Goal: Task Accomplishment & Management: Use online tool/utility

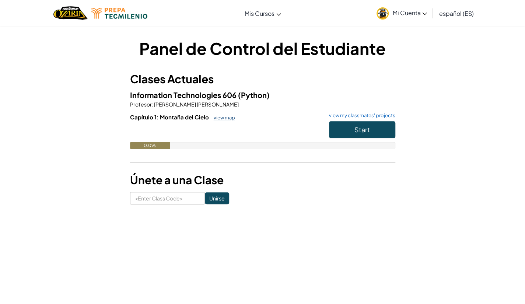
click at [217, 115] on link "view map" at bounding box center [222, 117] width 25 height 6
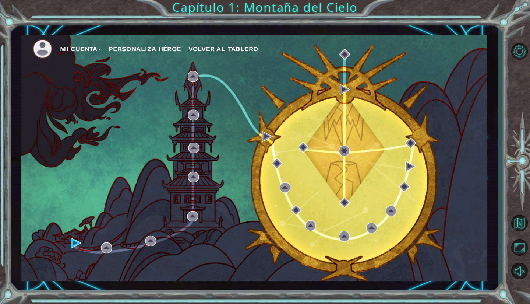
click at [70, 240] on div "Mi Cuenta Personaliza Héroe Volver al Tablero" at bounding box center [254, 158] width 466 height 246
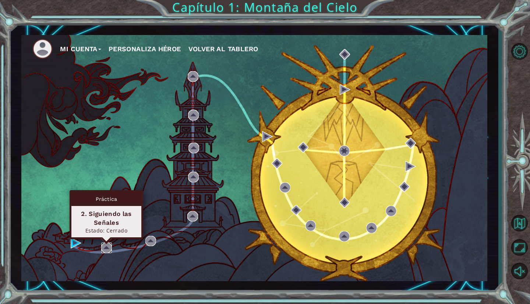
click at [102, 243] on img at bounding box center [106, 247] width 11 height 11
click at [107, 246] on img at bounding box center [106, 247] width 11 height 11
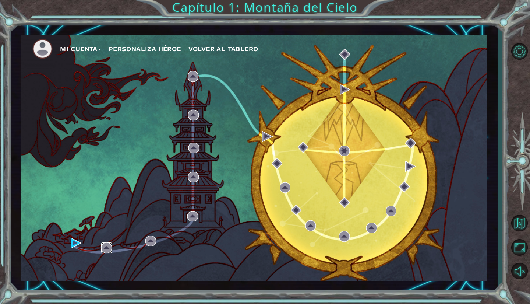
click at [108, 245] on img at bounding box center [106, 247] width 11 height 11
click at [104, 244] on img at bounding box center [106, 247] width 11 height 11
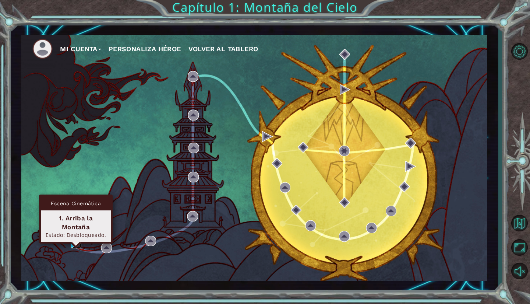
click at [74, 240] on img at bounding box center [76, 242] width 11 height 11
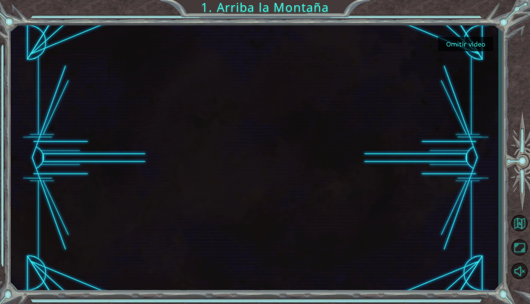
click at [458, 38] on button "Omitir video" at bounding box center [465, 44] width 55 height 14
click at [458, 46] on button "Omitir video" at bounding box center [465, 44] width 55 height 14
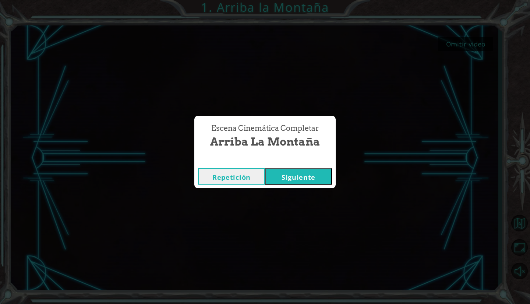
click at [312, 174] on button "Siguiente" at bounding box center [298, 176] width 67 height 17
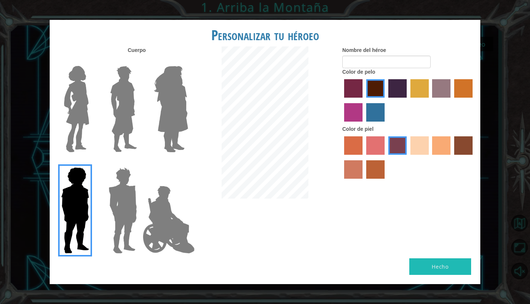
click at [67, 117] on img at bounding box center [76, 109] width 31 height 92
click at [92, 61] on input "Hero Connie" at bounding box center [92, 61] width 0 height 0
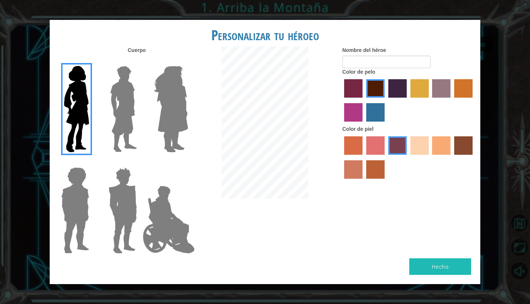
click at [116, 114] on img at bounding box center [123, 109] width 33 height 92
click at [140, 61] on input "Hero Lars" at bounding box center [140, 61] width 0 height 0
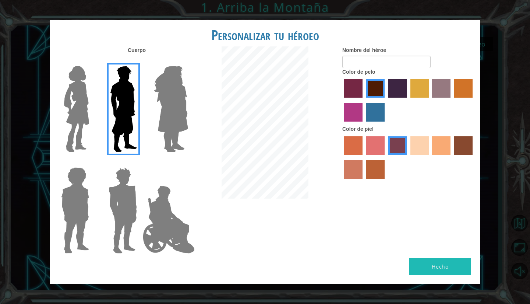
click at [155, 104] on img at bounding box center [171, 109] width 40 height 92
click at [188, 61] on input "Hero Amethyst" at bounding box center [188, 61] width 0 height 0
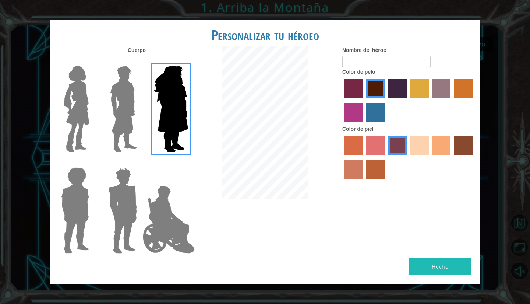
click at [80, 101] on img at bounding box center [76, 109] width 31 height 92
click at [92, 61] on input "Hero Connie" at bounding box center [92, 61] width 0 height 0
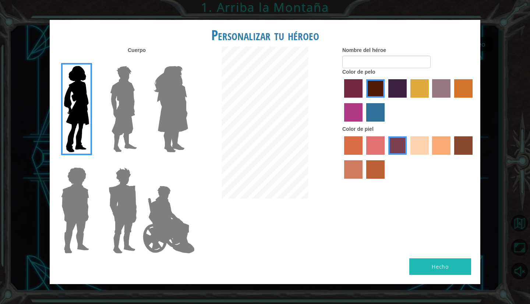
click at [426, 145] on label "sandy beach skin color" at bounding box center [419, 145] width 18 height 18
click at [408, 157] on input "sandy beach skin color" at bounding box center [408, 157] width 0 height 0
click at [359, 63] on input "Nombre del héroe" at bounding box center [386, 62] width 88 height 13
type input "l"
type input "h"
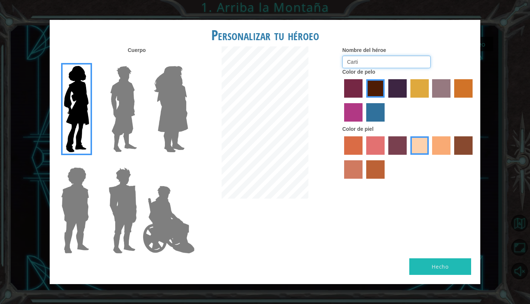
type input "Carti"
click at [439, 262] on button "Hecho" at bounding box center [440, 266] width 62 height 17
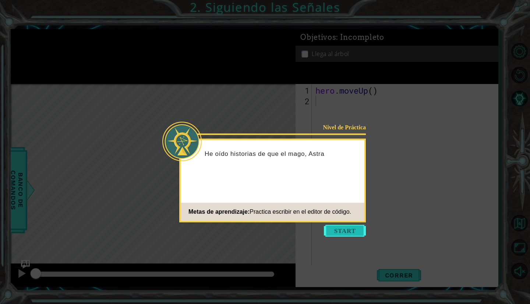
click at [346, 234] on button "Start" at bounding box center [345, 231] width 42 height 12
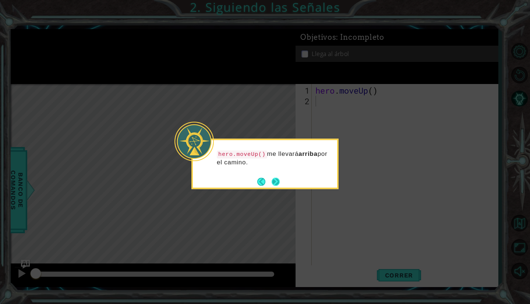
click at [275, 179] on button "Next" at bounding box center [276, 181] width 8 height 8
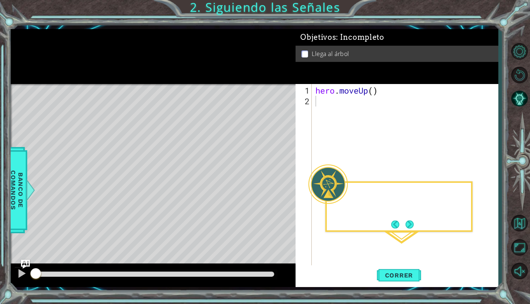
click at [275, 179] on div "Level Map" at bounding box center [181, 192] width 340 height 217
click at [412, 228] on button "Next" at bounding box center [410, 224] width 8 height 8
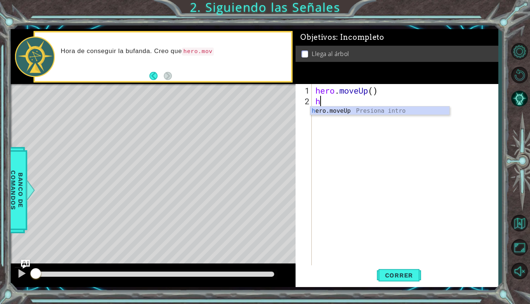
type textarea "he"
click at [348, 106] on div "he ro.moveUp Presiona intro" at bounding box center [380, 119] width 140 height 27
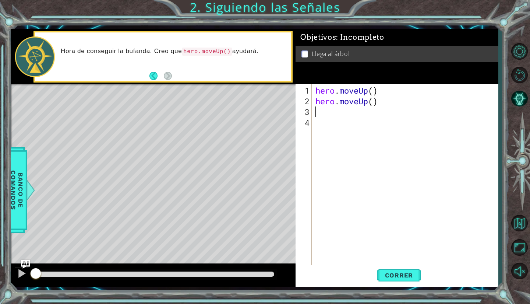
type textarea "h"
click at [339, 121] on div "h ero.moveUp Presiona intro" at bounding box center [380, 130] width 140 height 27
click at [409, 279] on button "Correr" at bounding box center [399, 275] width 44 height 20
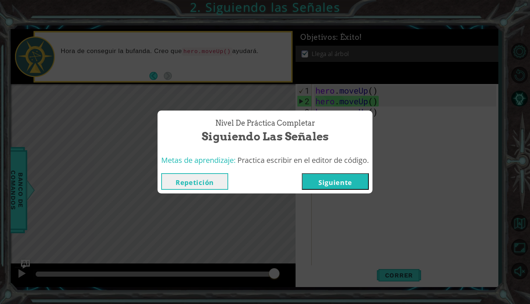
click at [349, 184] on button "Siguiente" at bounding box center [335, 181] width 67 height 17
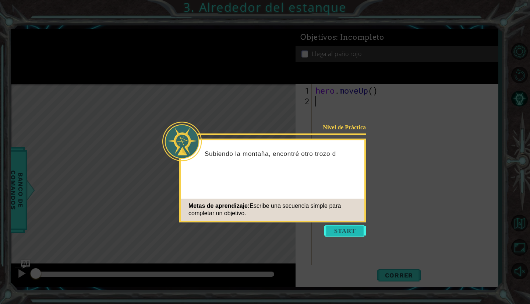
click at [342, 226] on button "Start" at bounding box center [345, 231] width 42 height 12
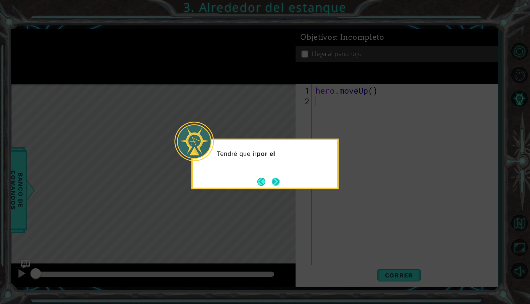
click at [278, 177] on button "Next" at bounding box center [276, 181] width 8 height 8
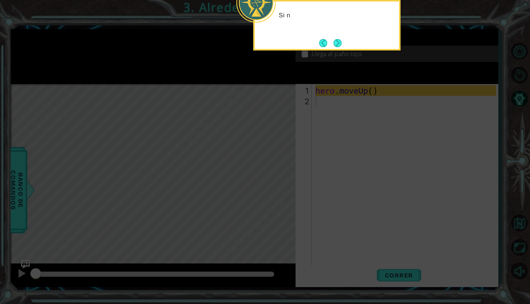
drag, startPoint x: 278, startPoint y: 176, endPoint x: 350, endPoint y: 59, distance: 137.4
click at [303, 140] on icon at bounding box center [265, 52] width 530 height 502
click at [345, 35] on div "Si necesito moverm" at bounding box center [326, 25] width 147 height 50
click at [339, 41] on button "Next" at bounding box center [338, 43] width 8 height 8
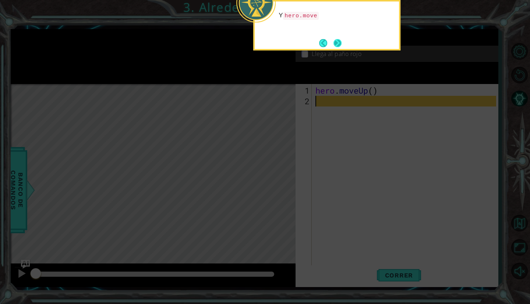
click at [334, 47] on button "Next" at bounding box center [338, 43] width 8 height 8
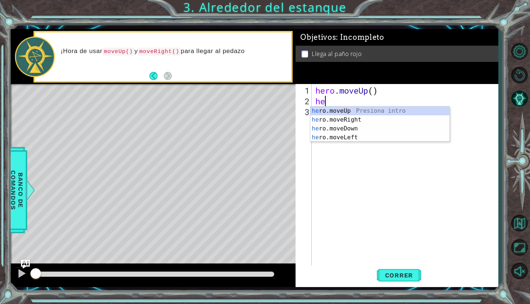
type textarea "her"
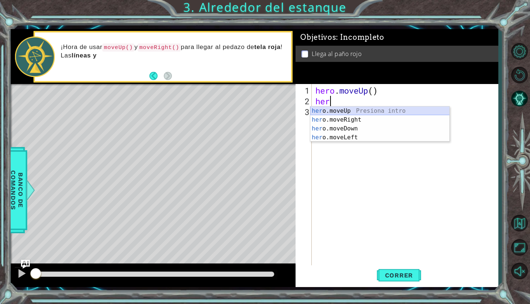
click at [351, 112] on div "her o.moveUp Presiona intro her o.moveRight Presiona intro her o.moveDown Presi…" at bounding box center [380, 132] width 140 height 53
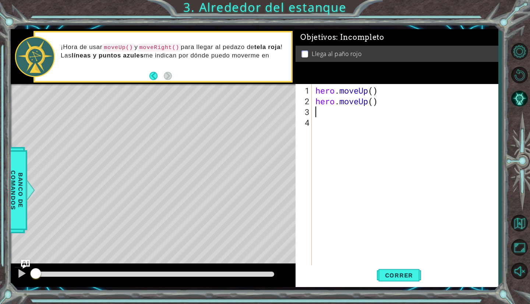
type textarea "he"
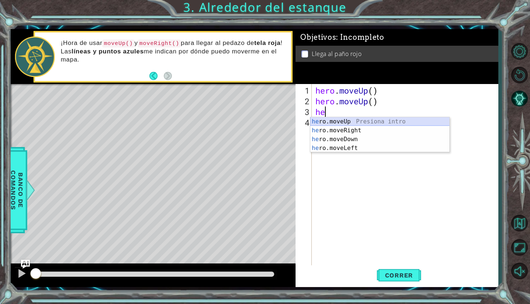
click at [351, 125] on div "he ro.moveUp Presiona intro he ro.moveRight Presiona intro he ro.moveDown Presi…" at bounding box center [380, 143] width 140 height 53
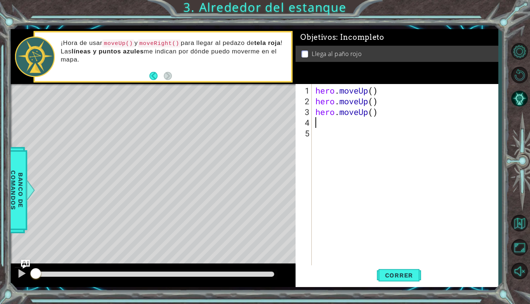
type textarea "h"
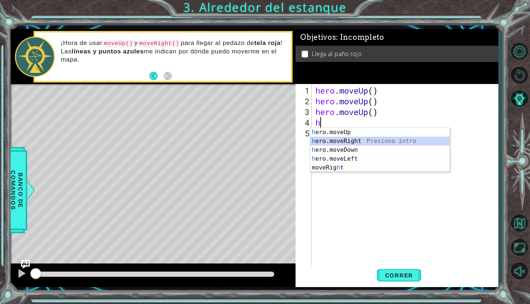
click at [359, 138] on div "h ero.moveUp Presiona intro h ero.moveRight Presiona intro h ero.moveDown Presi…" at bounding box center [380, 159] width 140 height 62
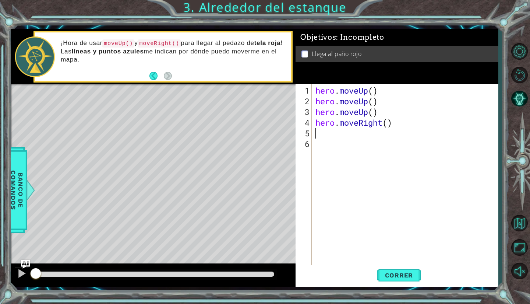
type textarea "h"
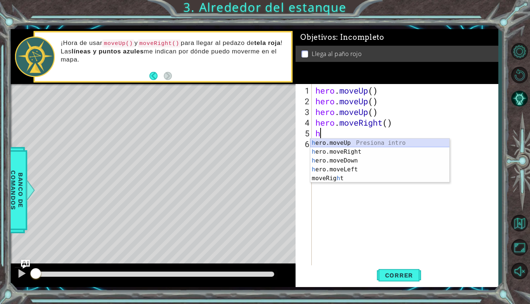
click at [361, 138] on div "h ero.moveUp Presiona intro h ero.moveRight Presiona intro h ero.moveDown Presi…" at bounding box center [380, 169] width 140 height 62
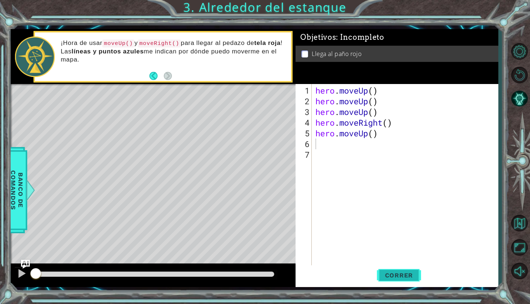
click at [392, 276] on span "Correr" at bounding box center [399, 274] width 43 height 7
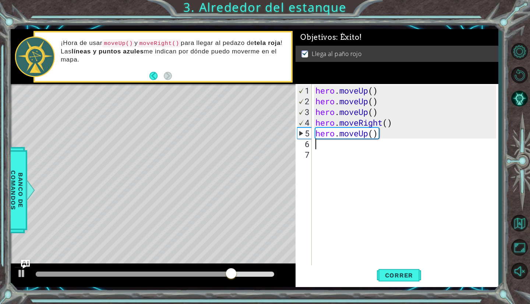
click at [383, 113] on div "hero . moveUp ( ) hero . moveUp ( ) hero . moveUp ( ) hero . moveRight ( ) hero…" at bounding box center [407, 186] width 186 height 203
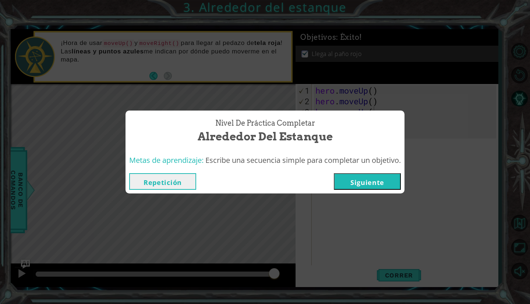
click at [180, 176] on button "Repetición" at bounding box center [162, 181] width 67 height 17
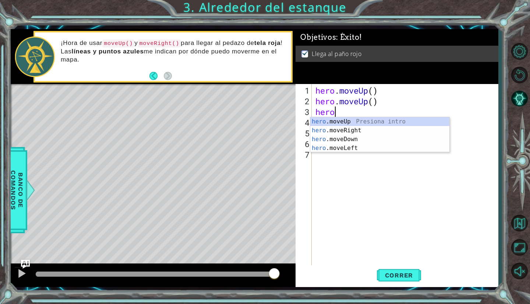
type textarea "h"
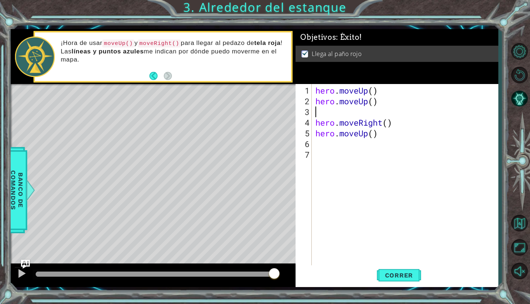
type textarea "hero.moveUp()"
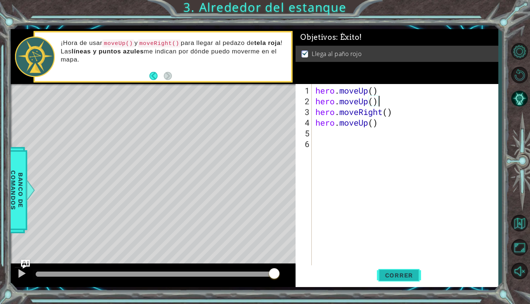
click at [402, 281] on button "Correr" at bounding box center [399, 275] width 44 height 20
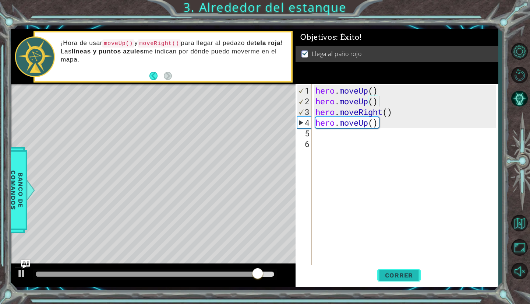
click at [402, 279] on span "Correr" at bounding box center [399, 274] width 43 height 7
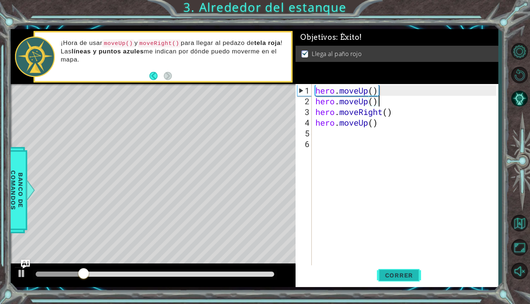
click at [401, 273] on span "Correr" at bounding box center [399, 274] width 43 height 7
click at [403, 274] on span "Correr" at bounding box center [399, 274] width 43 height 7
click at [414, 271] on button "Correr" at bounding box center [399, 275] width 44 height 20
click at [391, 273] on span "Correr" at bounding box center [399, 274] width 43 height 7
click at [382, 268] on button "Correr" at bounding box center [399, 275] width 44 height 20
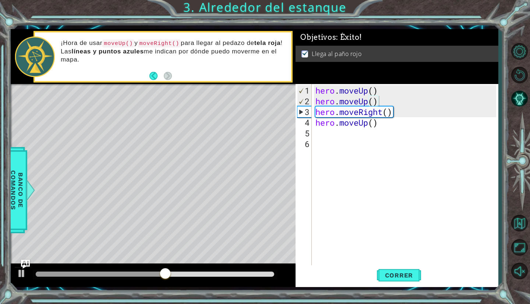
drag, startPoint x: 134, startPoint y: 270, endPoint x: 215, endPoint y: 267, distance: 81.4
click at [215, 267] on div at bounding box center [153, 275] width 285 height 24
